Goal: Transaction & Acquisition: Obtain resource

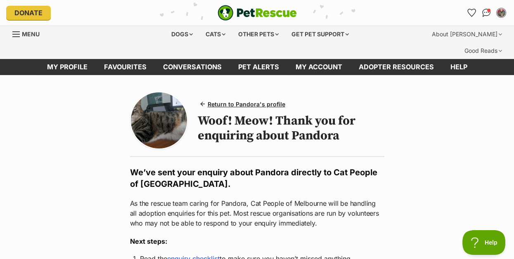
drag, startPoint x: 397, startPoint y: 96, endPoint x: 369, endPoint y: 98, distance: 27.4
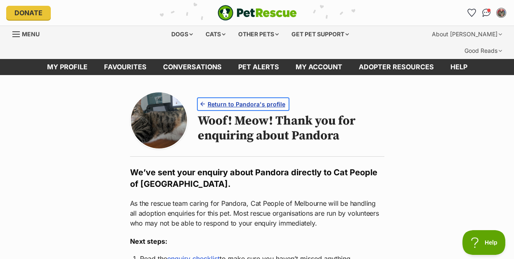
click at [279, 109] on span "Return to Pandora's profile" at bounding box center [247, 104] width 78 height 9
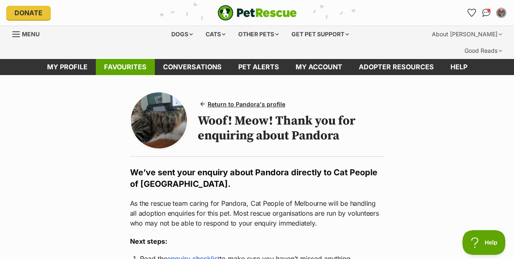
click at [111, 75] on link "Favourites" at bounding box center [125, 67] width 59 height 16
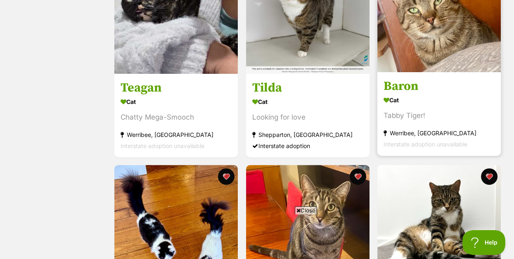
scroll to position [525, 0]
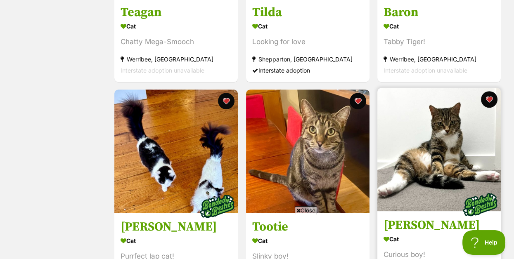
click at [451, 141] on img at bounding box center [438, 149] width 123 height 123
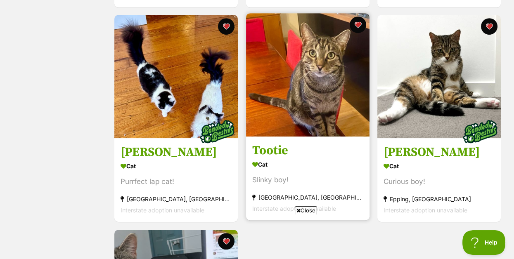
click at [314, 73] on img at bounding box center [307, 74] width 123 height 123
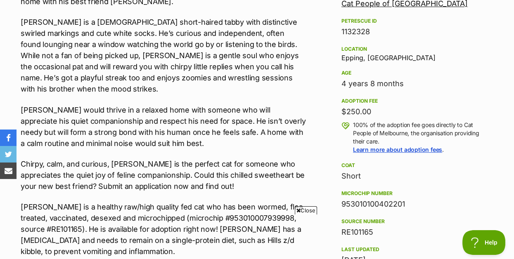
scroll to position [600, 0]
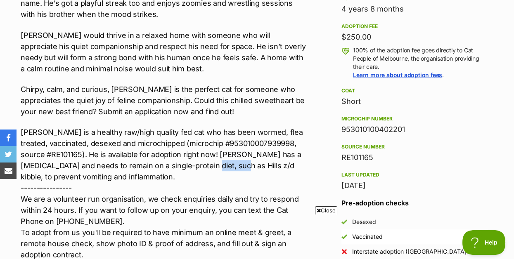
drag, startPoint x: 205, startPoint y: 162, endPoint x: 231, endPoint y: 162, distance: 26.4
click at [231, 161] on p "Woody is a healthy raw/high quality fed cat who has been wormed, flea treated, …" at bounding box center [163, 249] width 285 height 245
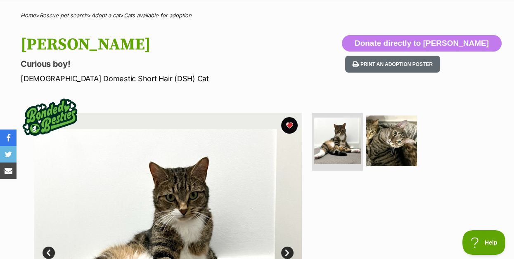
scroll to position [150, 0]
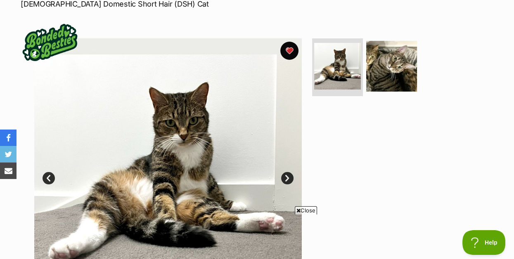
click at [289, 57] on button "favourite" at bounding box center [289, 51] width 18 height 18
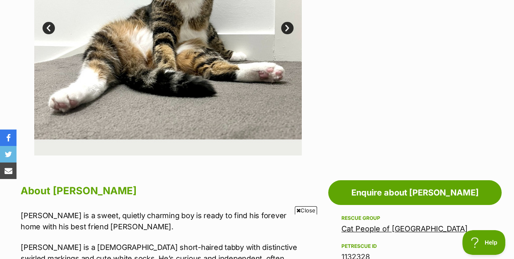
scroll to position [375, 0]
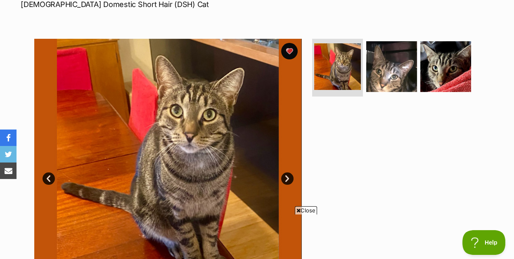
scroll to position [225, 0]
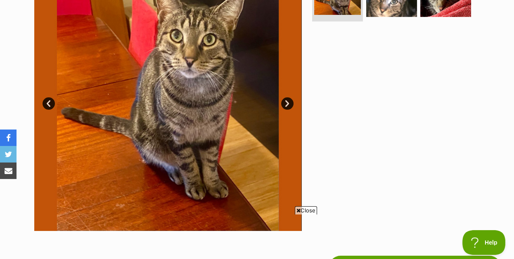
click at [291, 110] on link "Next" at bounding box center [287, 103] width 12 height 12
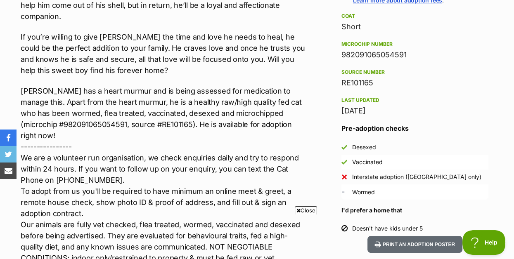
scroll to position [750, 0]
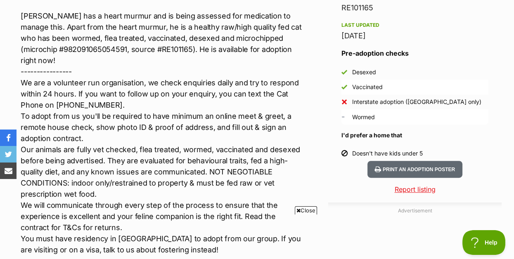
click at [306, 137] on div "Advertisement Adoption information I've been adopted! This pet is no longer ava…" at bounding box center [256, 178] width 489 height 913
click at [278, 159] on p "[PERSON_NAME] has a heart murmur and is being assessed for medication to manage…" at bounding box center [163, 132] width 285 height 245
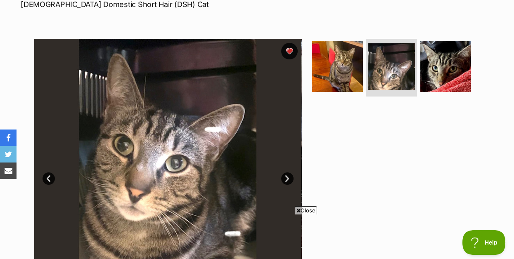
scroll to position [74, 0]
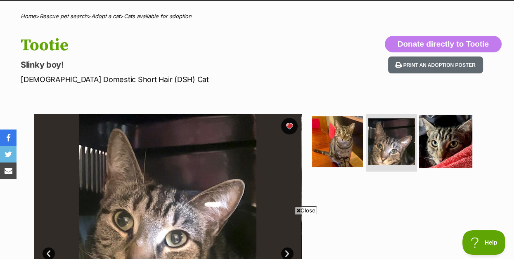
click at [450, 143] on img at bounding box center [445, 141] width 53 height 53
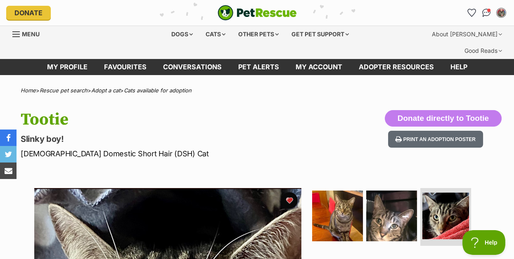
scroll to position [0, 0]
